Goal: Task Accomplishment & Management: Use online tool/utility

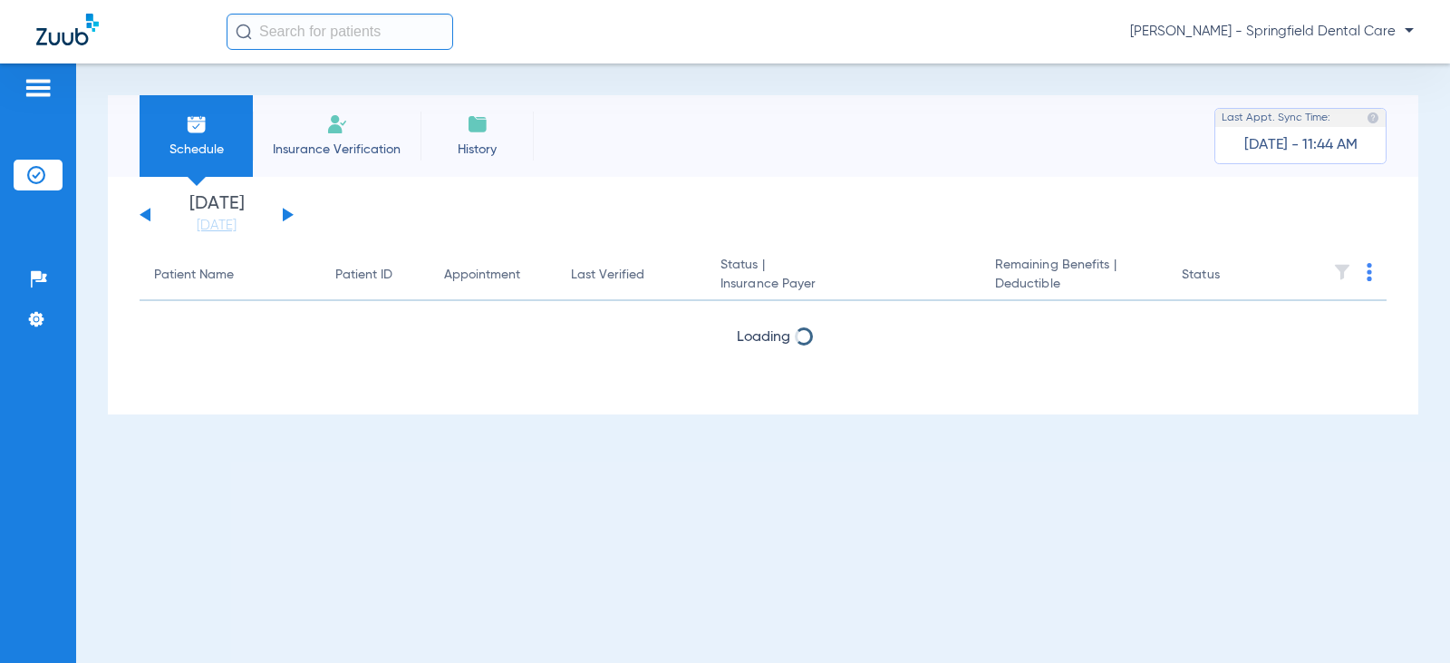
click at [356, 30] on input "text" at bounding box center [340, 32] width 227 height 36
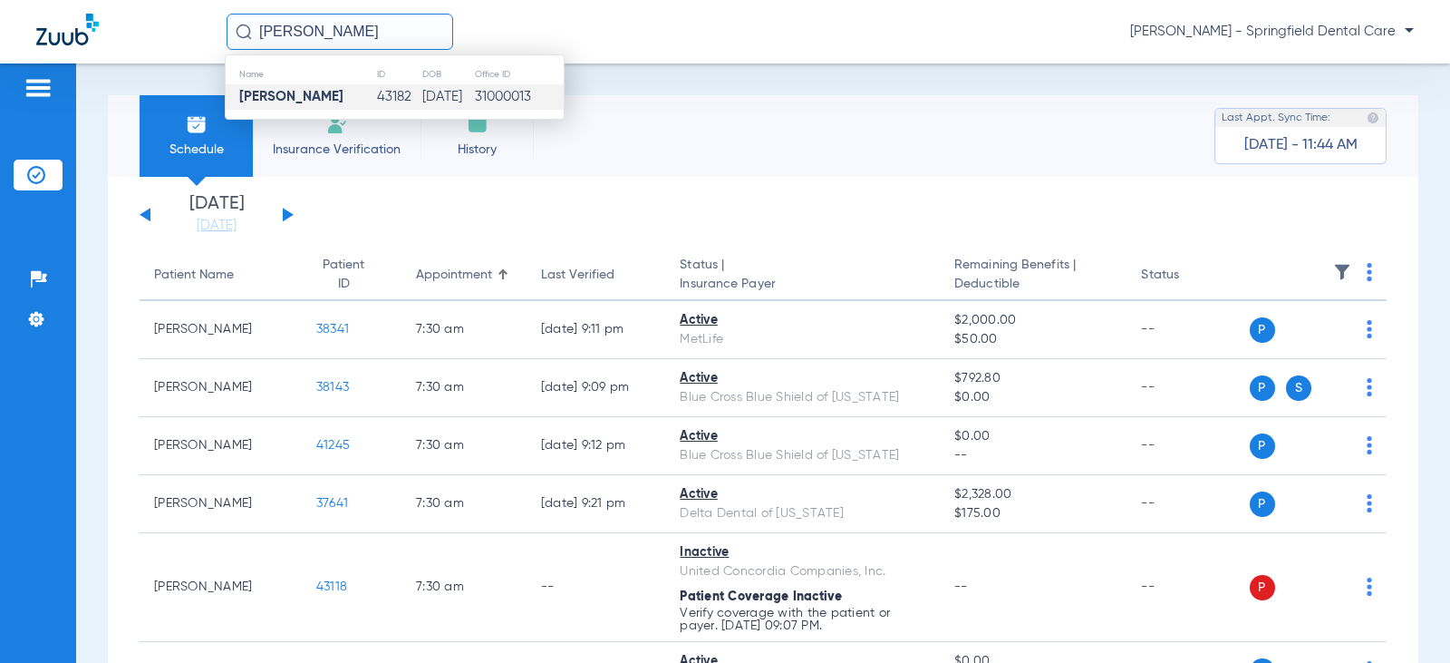
type input "[PERSON_NAME]"
click at [393, 101] on td "43182" at bounding box center [399, 96] width 46 height 25
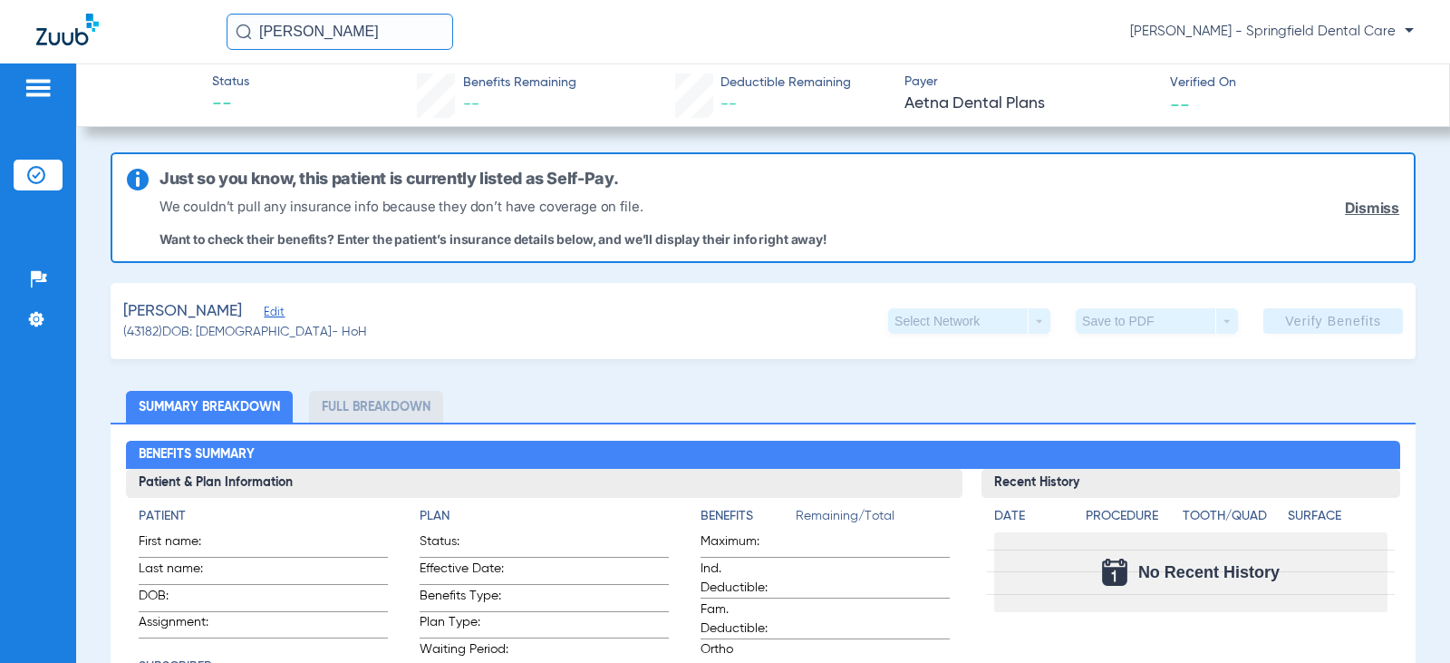
click at [268, 312] on span "Edit" at bounding box center [272, 313] width 16 height 17
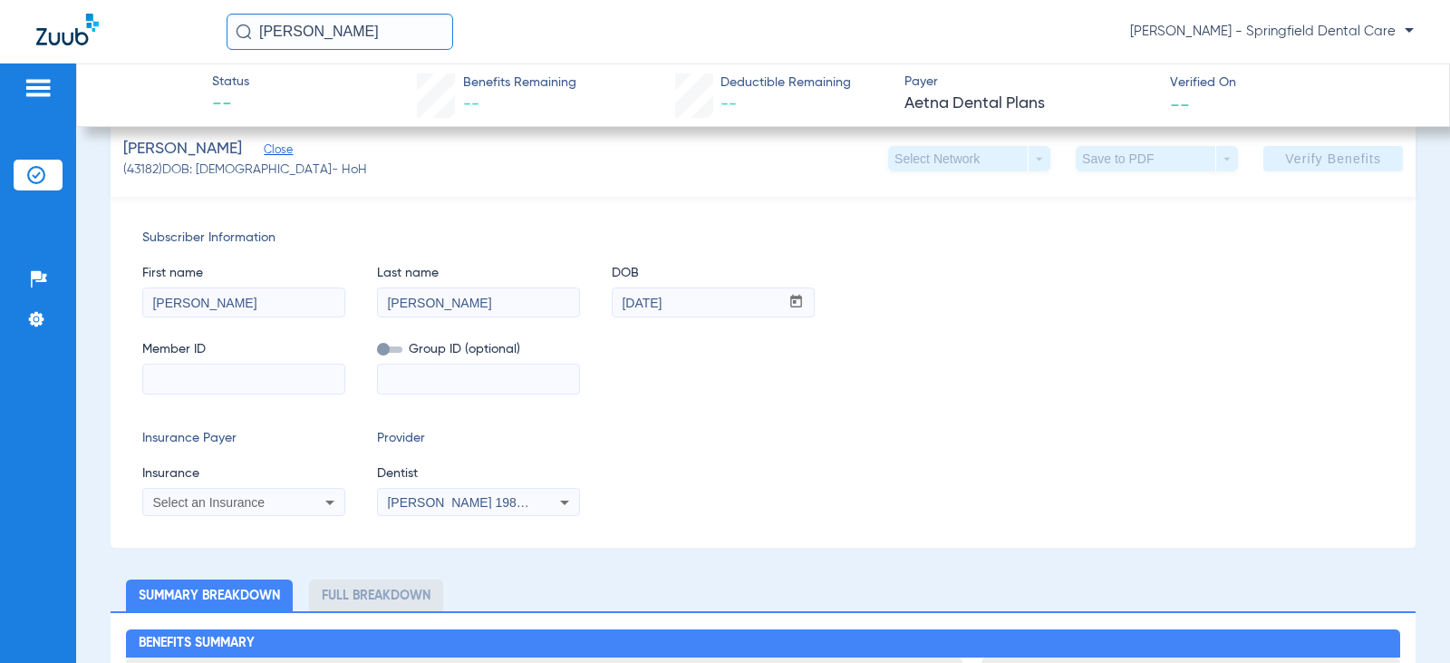
scroll to position [181, 0]
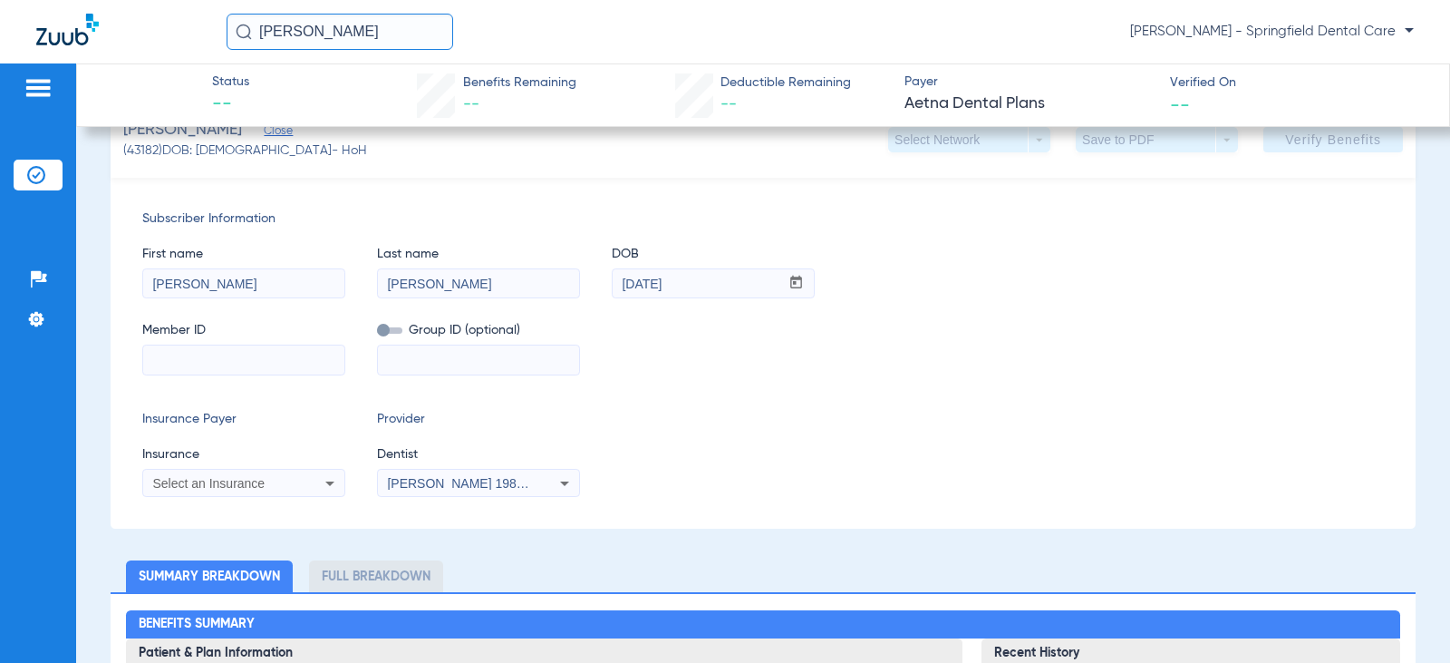
click at [214, 365] on input at bounding box center [243, 359] width 201 height 29
type input "1011108970500"
click at [267, 482] on div "Select an Insurance" at bounding box center [225, 483] width 146 height 13
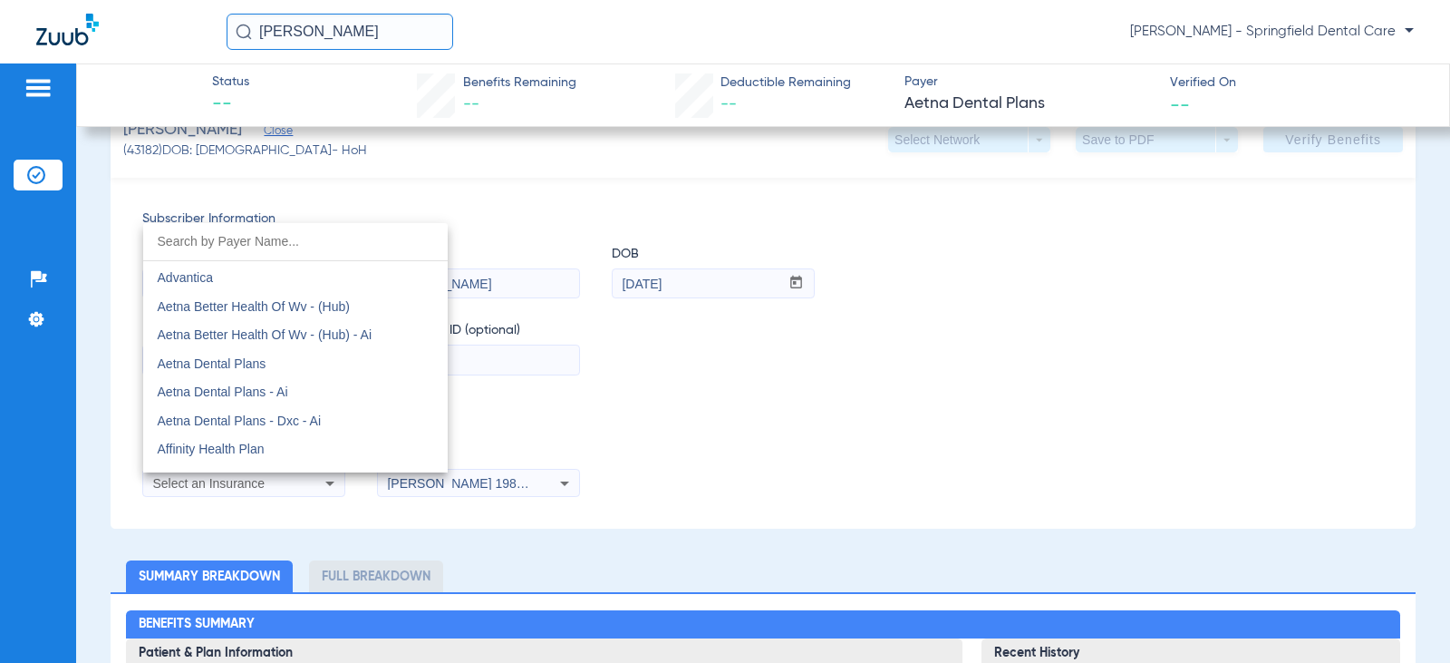
scroll to position [91, 0]
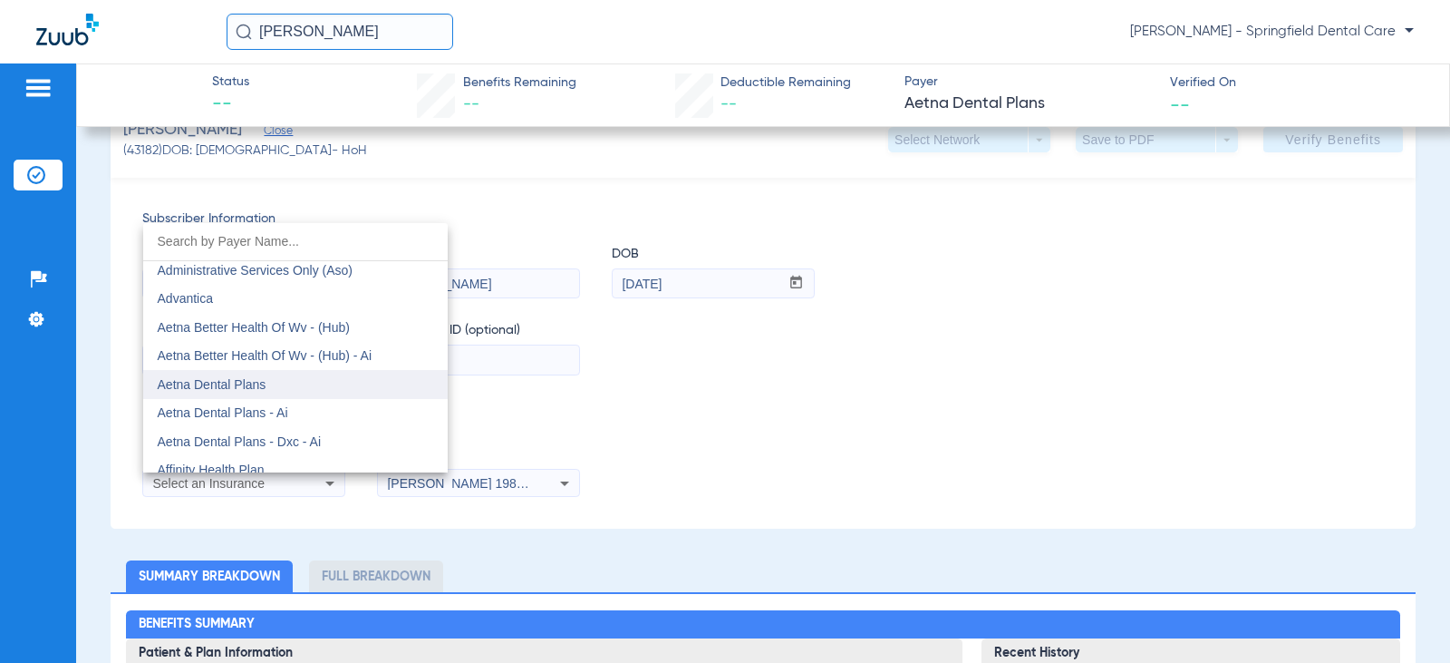
click at [240, 382] on span "Aetna Dental Plans" at bounding box center [212, 384] width 109 height 15
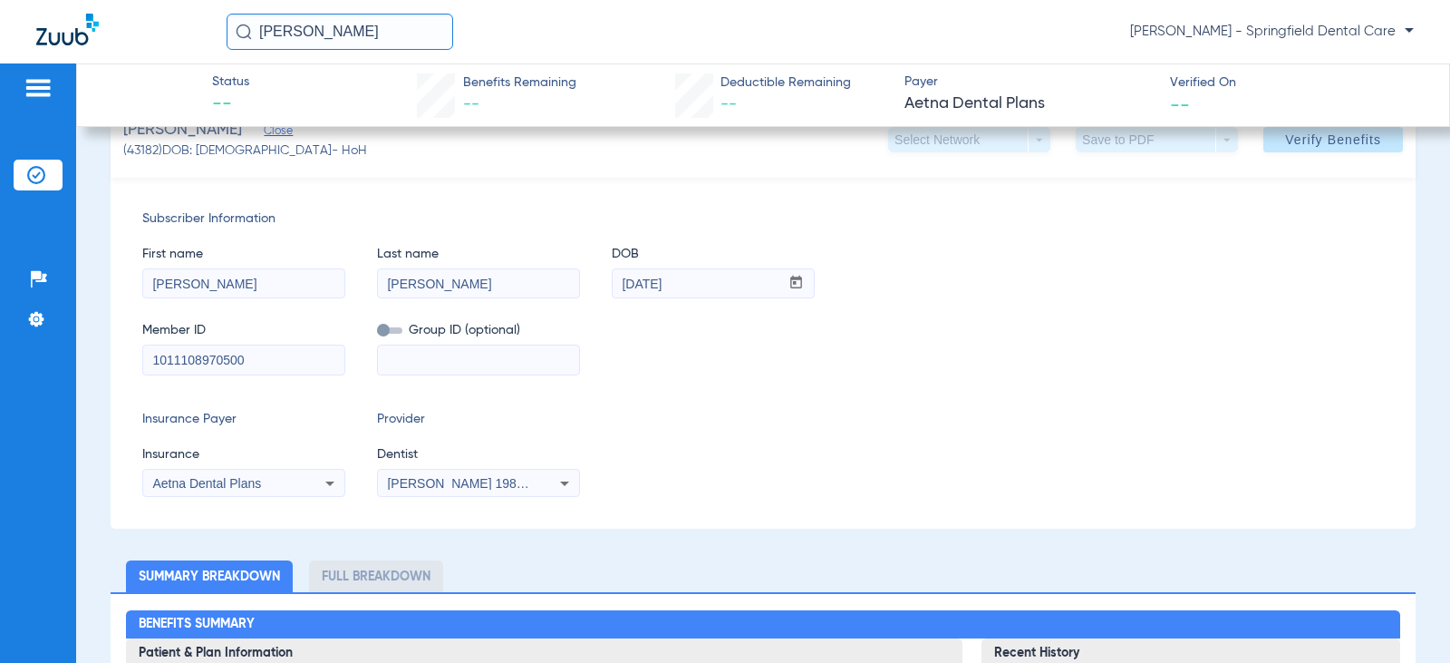
click at [499, 478] on span "[PERSON_NAME] 1982829420" at bounding box center [476, 483] width 179 height 15
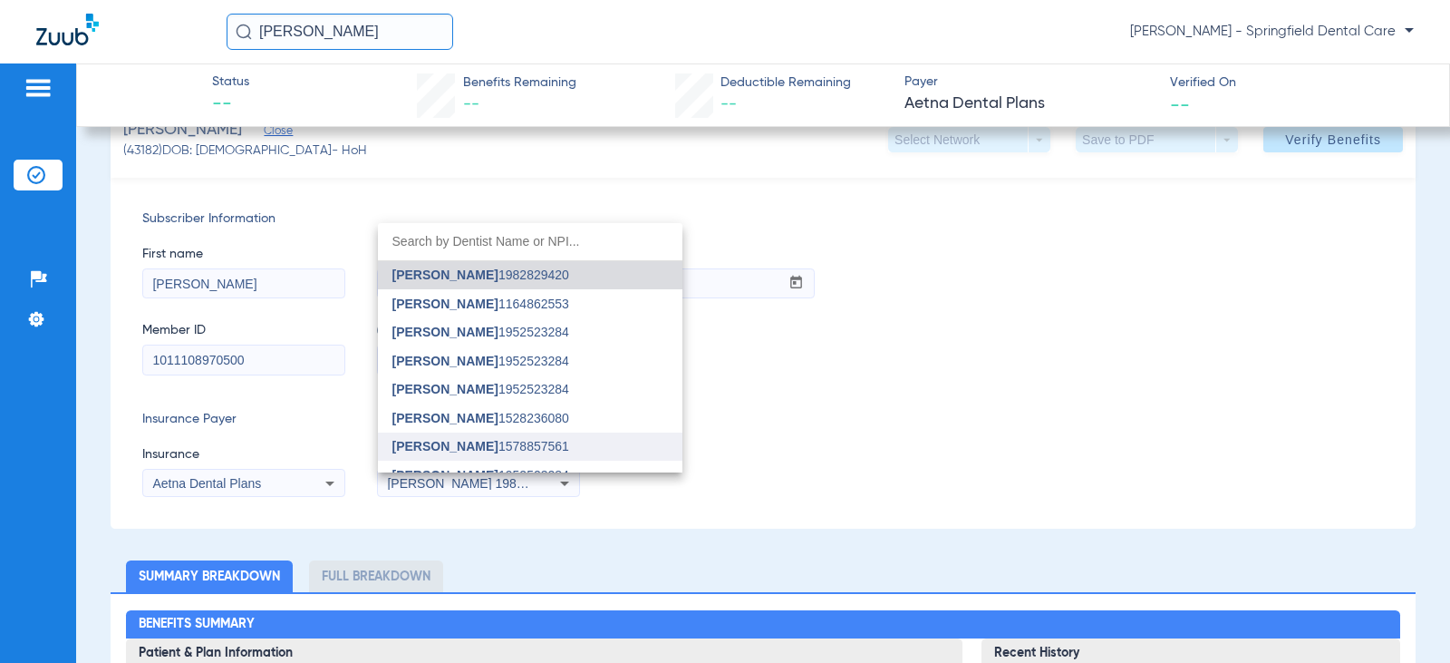
click at [454, 439] on span "[PERSON_NAME]" at bounding box center [446, 446] width 106 height 15
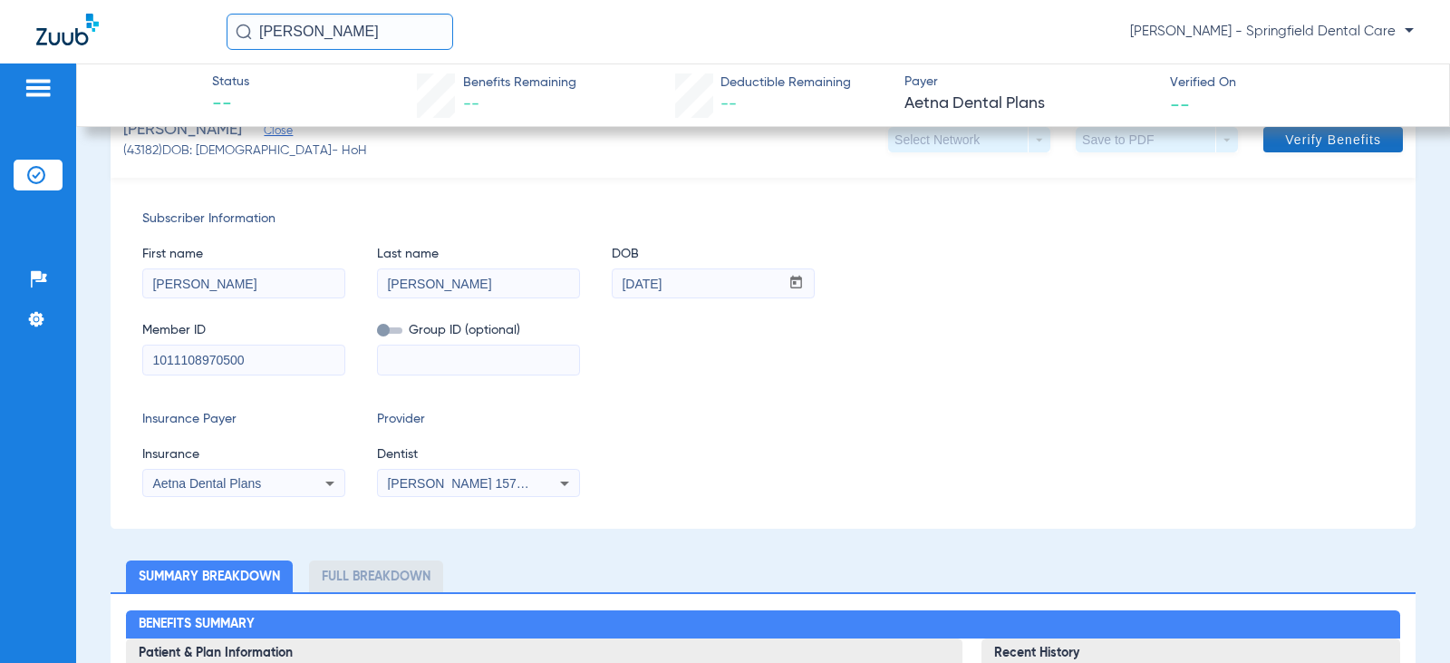
click at [1339, 143] on span "Verify Benefits" at bounding box center [1333, 139] width 96 height 15
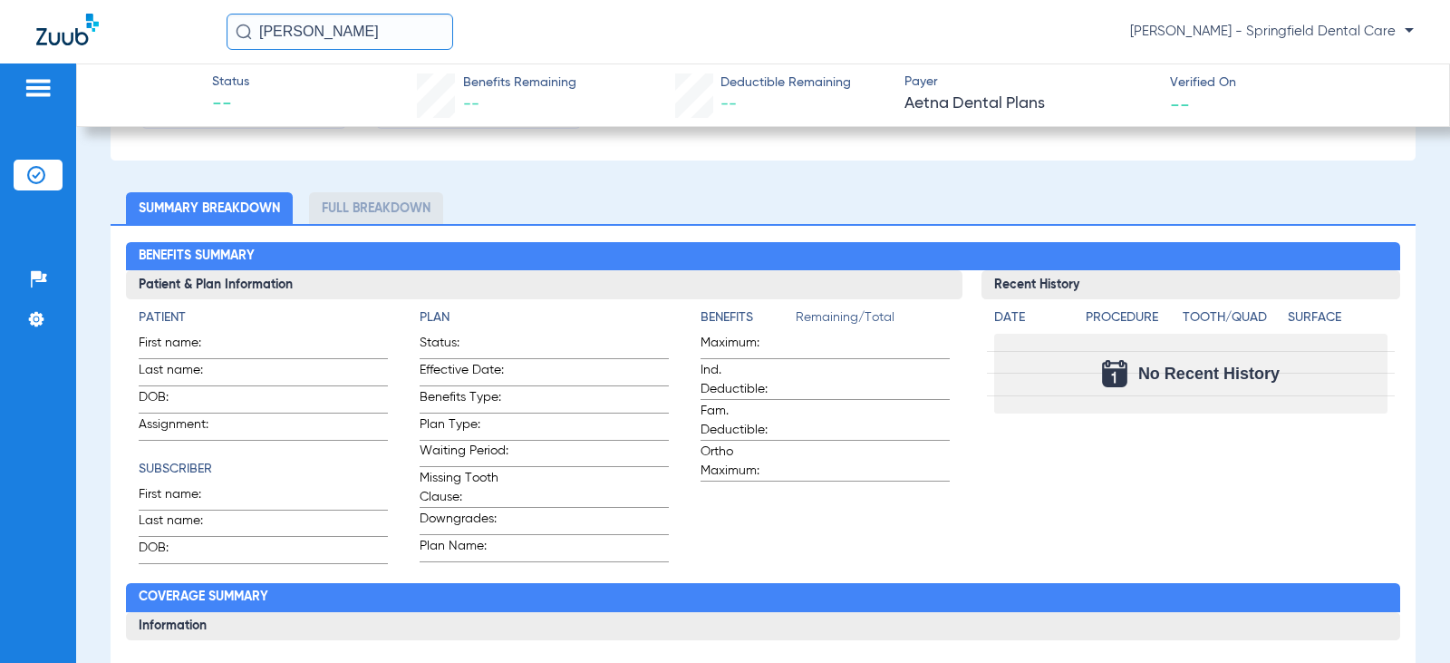
scroll to position [544, 0]
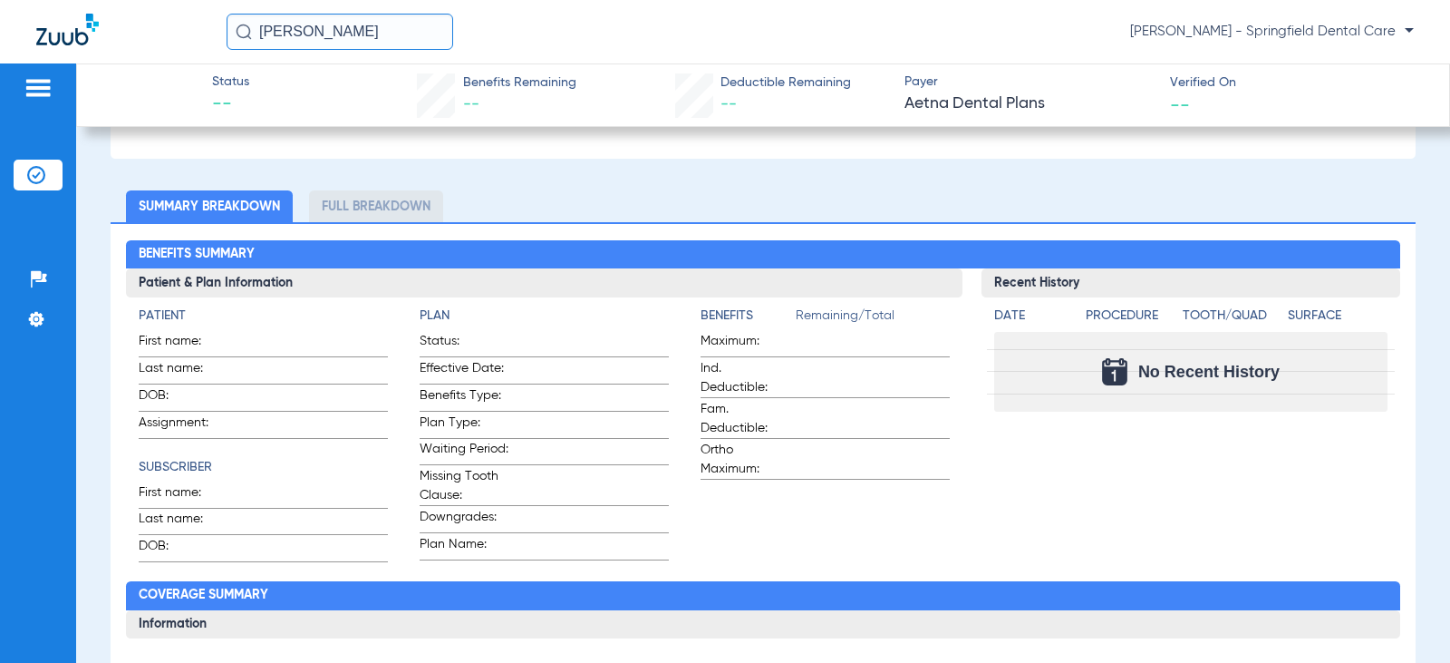
click at [764, 249] on h2 "Benefits Summary" at bounding box center [763, 254] width 1274 height 29
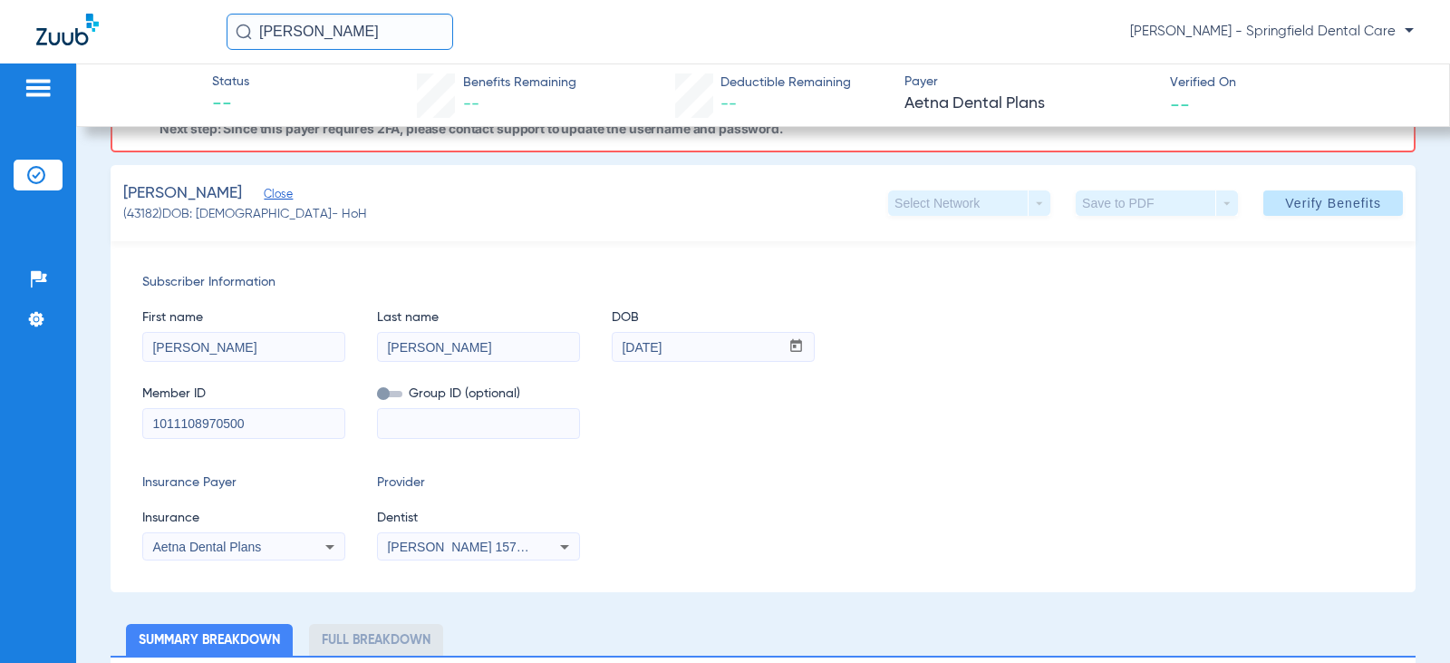
scroll to position [0, 0]
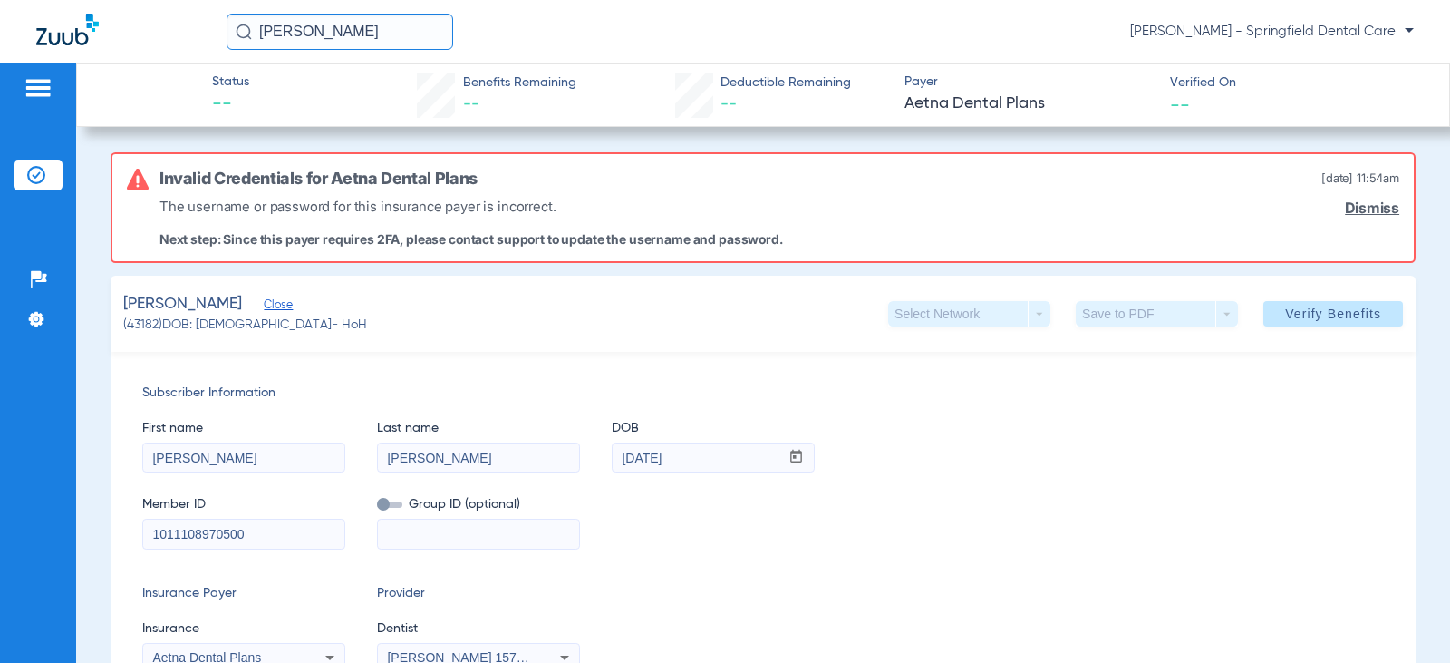
drag, startPoint x: 365, startPoint y: 37, endPoint x: 140, endPoint y: 30, distance: 225.8
click at [140, 30] on div "[PERSON_NAME] [PERSON_NAME] - Springfield Dental Care" at bounding box center [725, 31] width 1450 height 63
type input "[PERSON_NAME]"
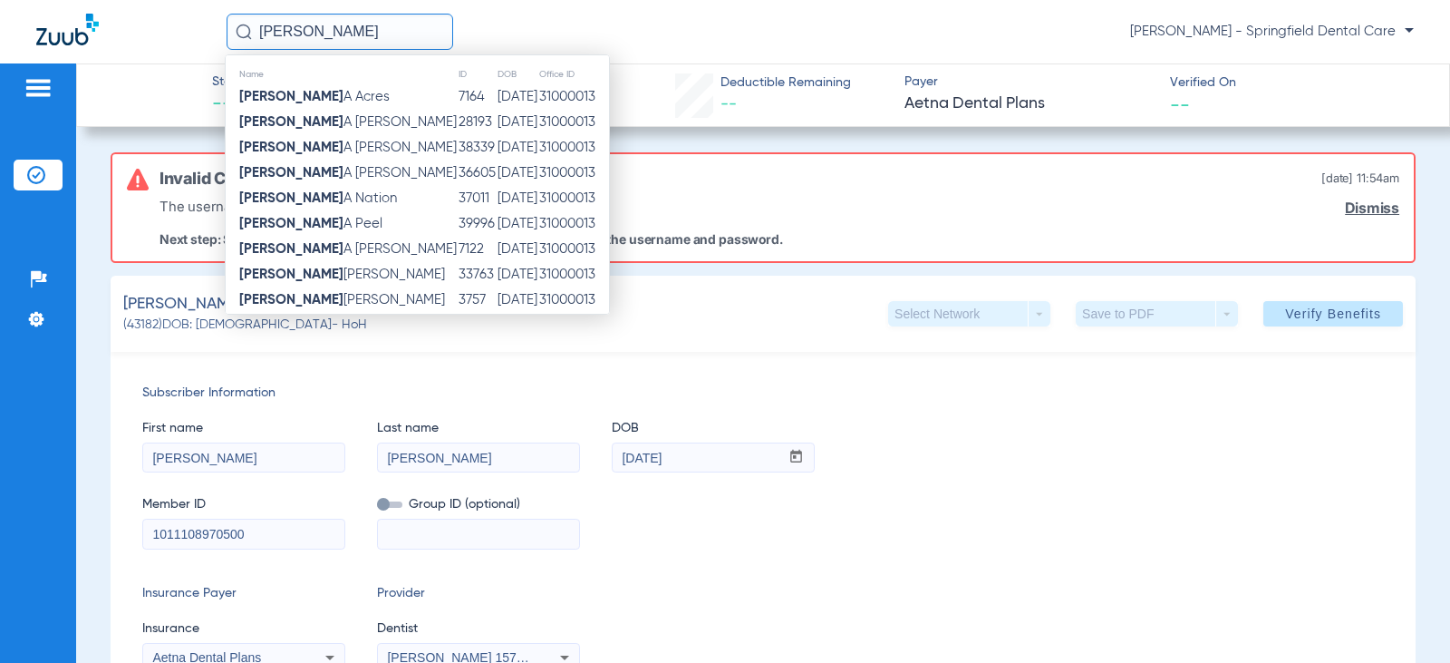
click at [355, 21] on input "[PERSON_NAME]" at bounding box center [340, 32] width 227 height 36
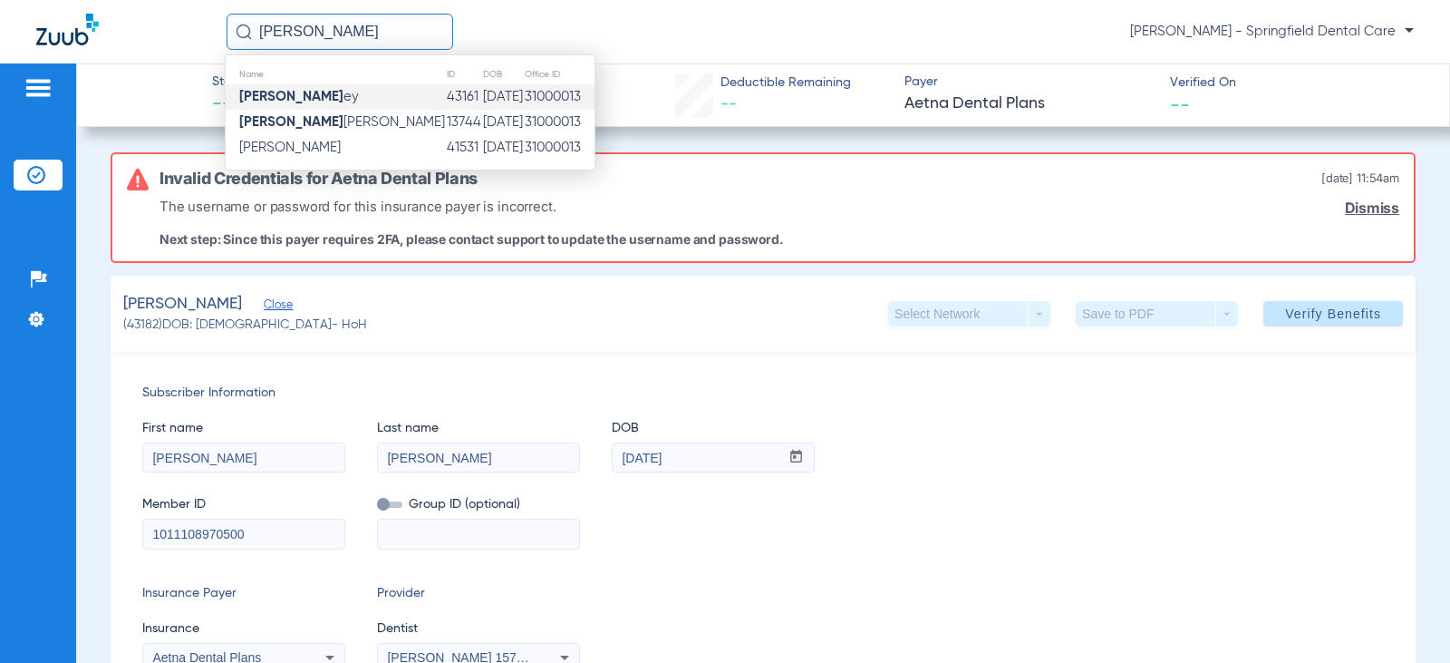
type input "[PERSON_NAME]"
drag, startPoint x: 422, startPoint y: 96, endPoint x: 1576, endPoint y: 141, distance: 1154.8
click at [1450, 141] on html "[PERSON_NAME] Name ID DOB Office ID [PERSON_NAME] ey 43161 [DATE] 31000013 [PER…" at bounding box center [725, 331] width 1450 height 663
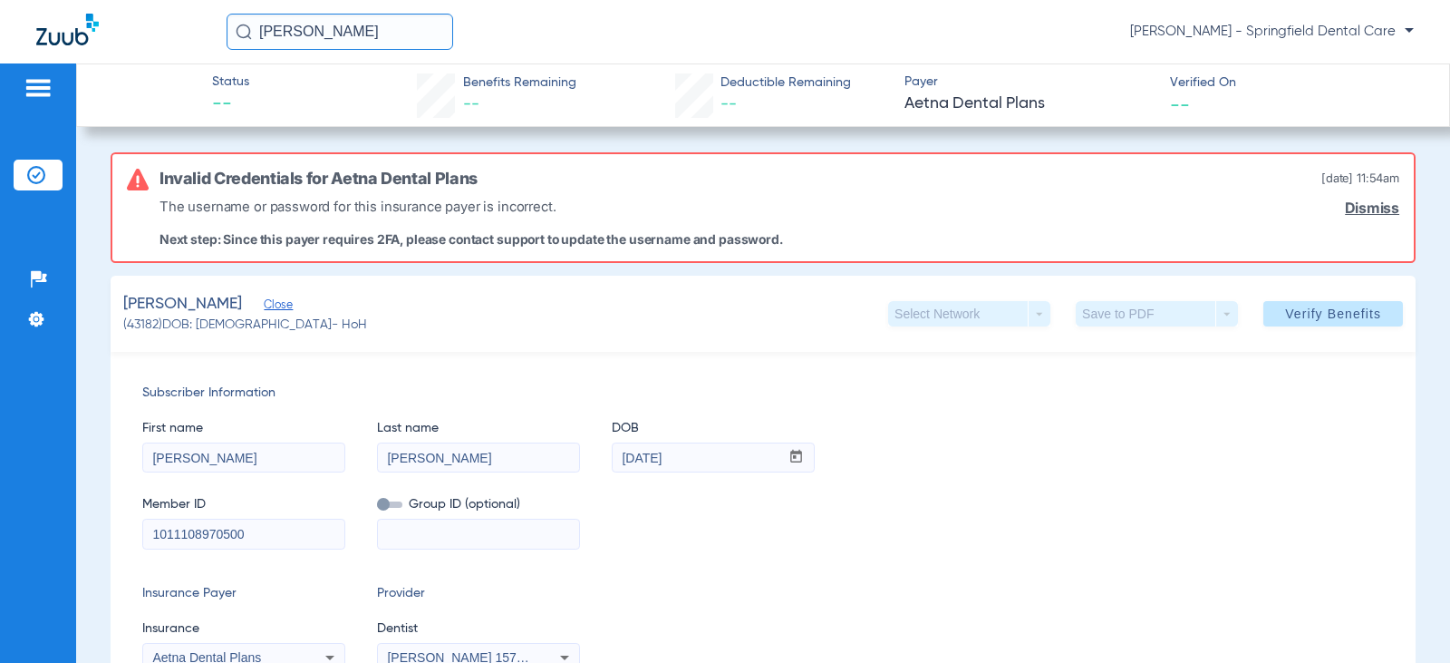
click at [773, 217] on div "The username or password for this insurance payer is incorrect. Next step: Sinc…" at bounding box center [472, 218] width 624 height 58
